Goal: Transaction & Acquisition: Purchase product/service

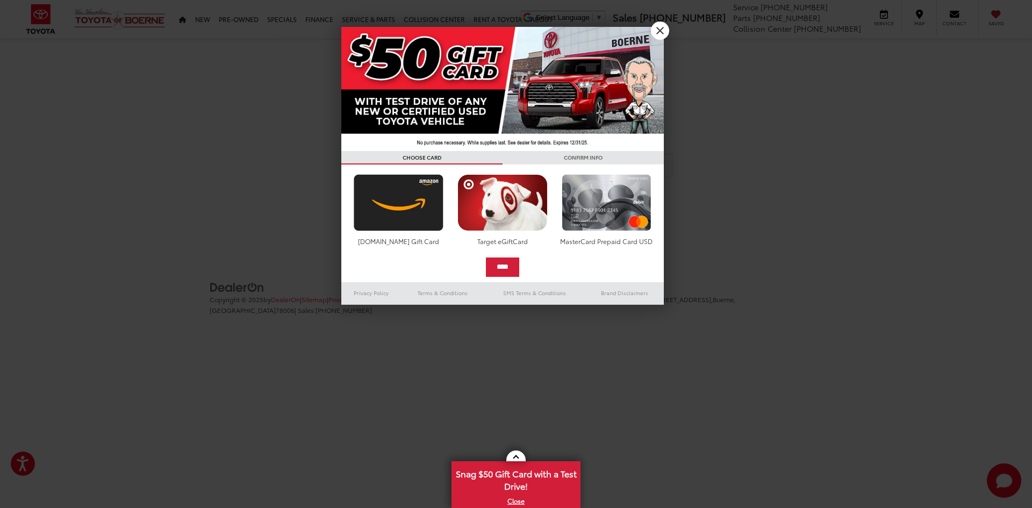
click at [673, 36] on div at bounding box center [516, 254] width 1032 height 508
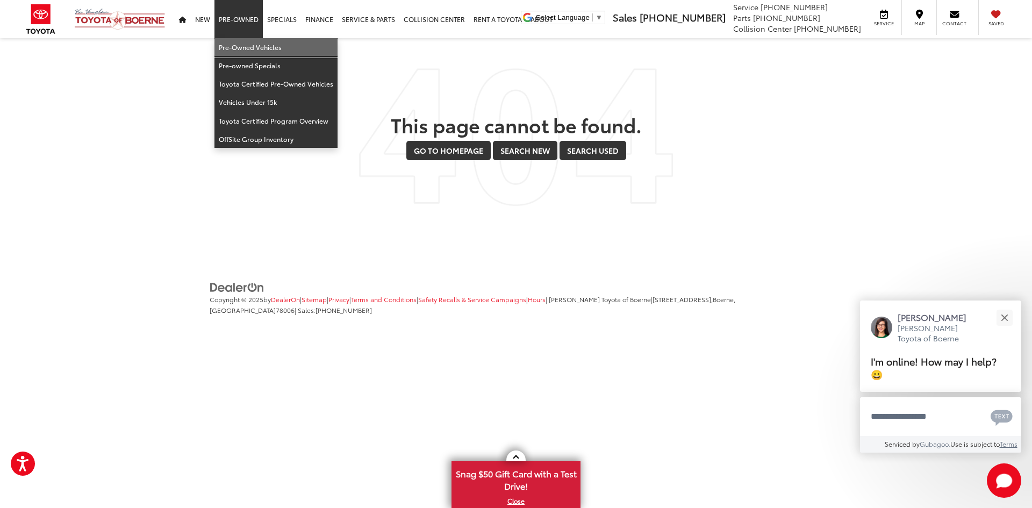
click at [253, 44] on link "Pre-Owned Vehicles" at bounding box center [276, 47] width 123 height 18
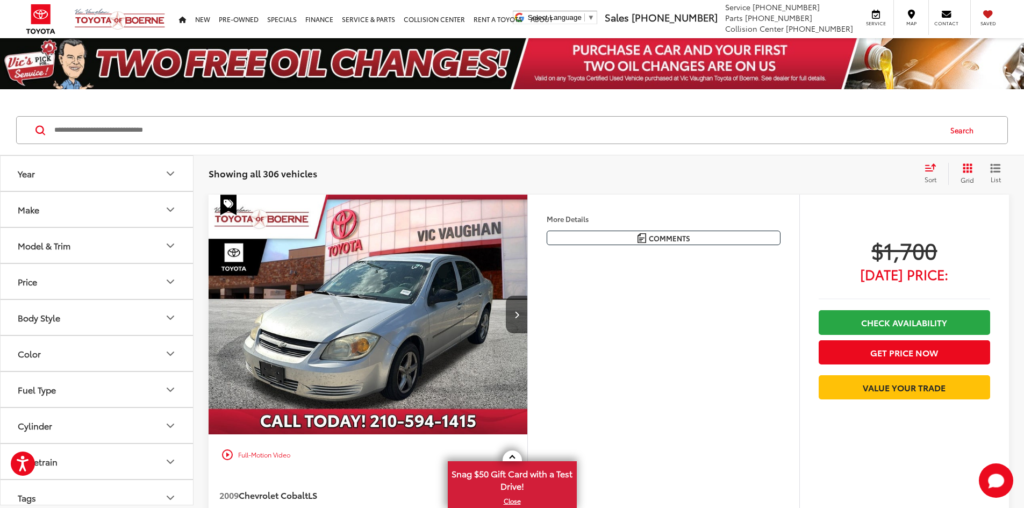
click at [175, 313] on icon "Body Style" at bounding box center [170, 317] width 13 height 13
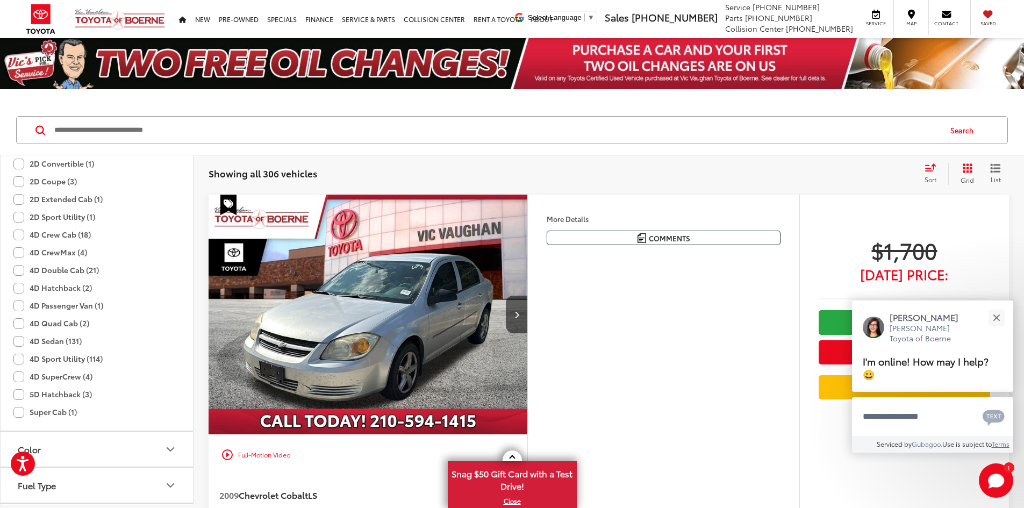
scroll to position [161, 0]
click at [17, 362] on label "4D Sedan (131)" at bounding box center [47, 360] width 68 height 18
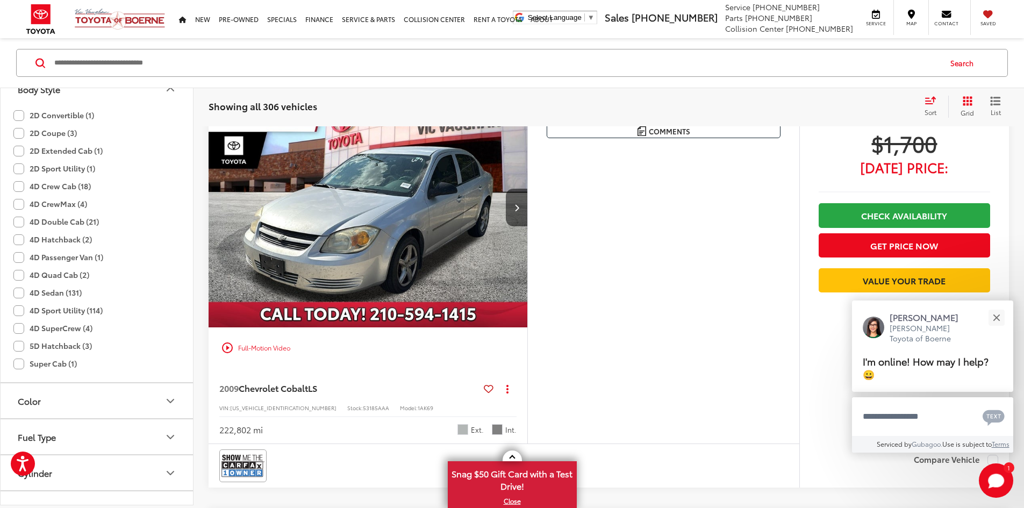
scroll to position [67, 0]
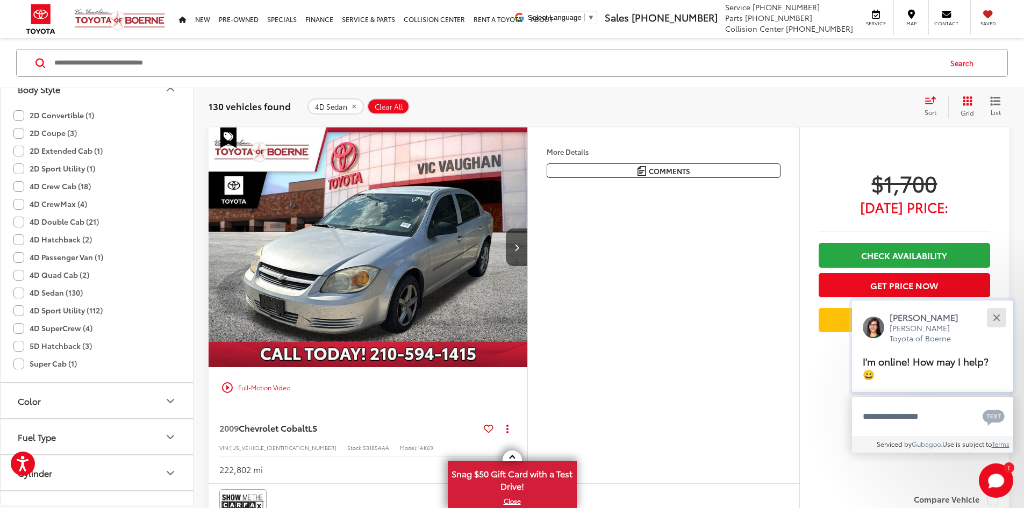
click at [1000, 317] on button "Close" at bounding box center [996, 317] width 23 height 23
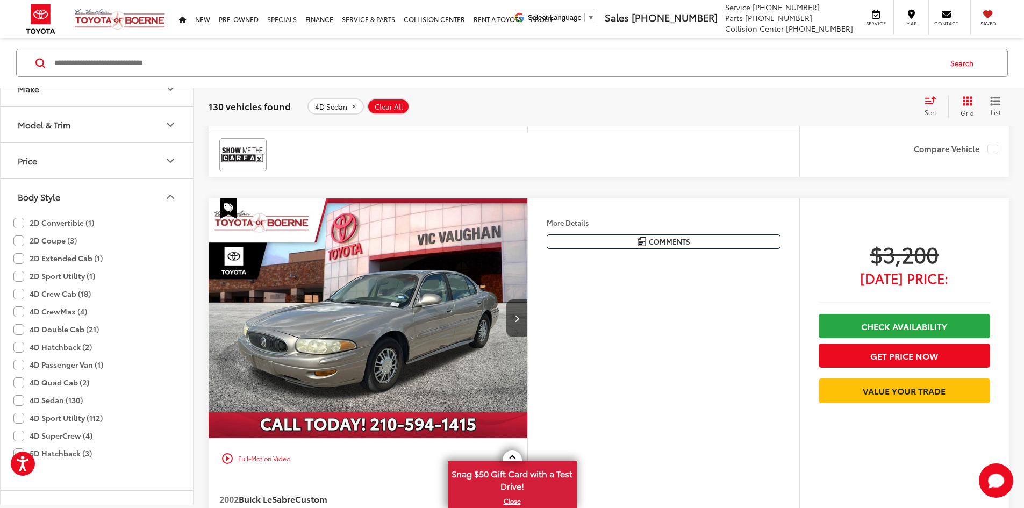
scroll to position [0, 0]
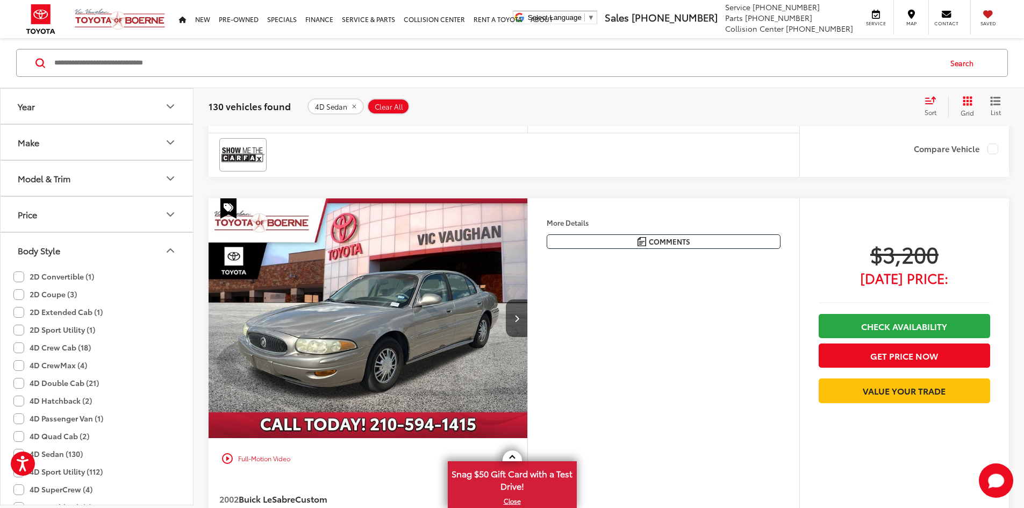
click at [174, 142] on icon "Make" at bounding box center [170, 142] width 13 height 13
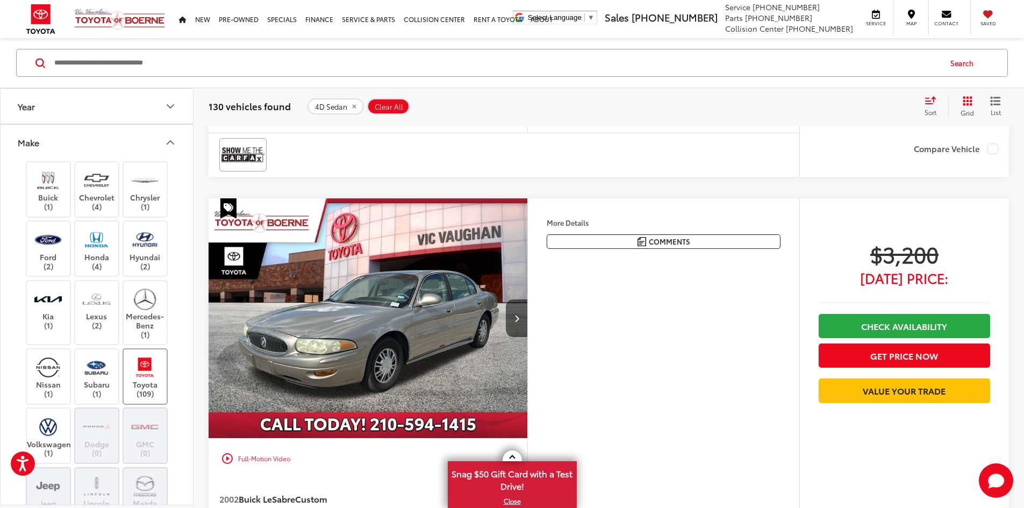
click at [162, 382] on label "Toyota (109)" at bounding box center [146, 377] width 44 height 44
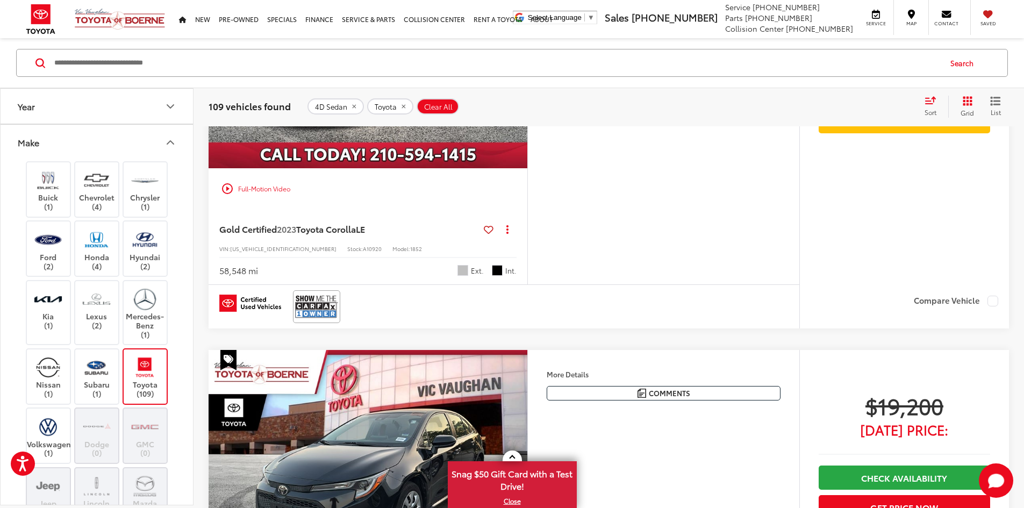
scroll to position [3616, 0]
